Goal: Find contact information: Find contact information

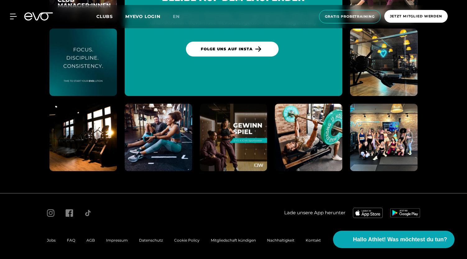
click at [119, 239] on span "Impressum" at bounding box center [117, 240] width 22 height 5
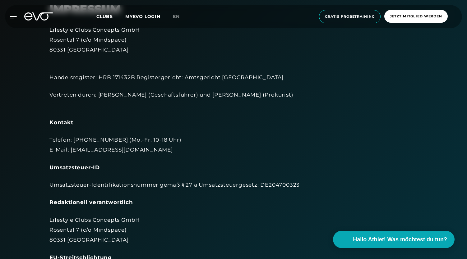
scroll to position [38, 0]
drag, startPoint x: 323, startPoint y: 183, endPoint x: 262, endPoint y: 183, distance: 61.3
click at [262, 183] on div "Umsatzsteuer-Identifikationsnummer gemäß § 27 a Umsatzsteuergesetz: DE204700323" at bounding box center [233, 184] width 368 height 10
copy div "DE204700323"
